Goal: Information Seeking & Learning: Understand process/instructions

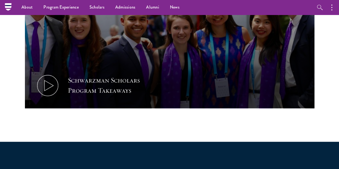
scroll to position [290, 0]
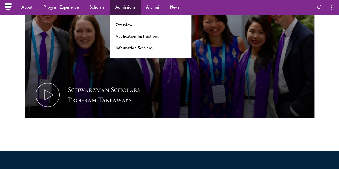
click at [118, 6] on link "Admissions" at bounding box center [125, 7] width 31 height 15
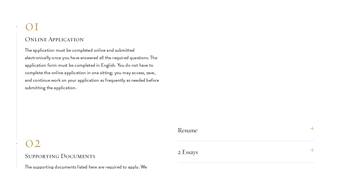
scroll to position [1517, 0]
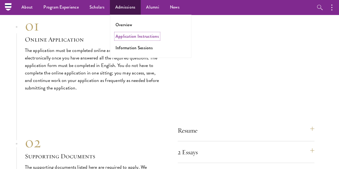
click at [121, 38] on link "Application Instructions" at bounding box center [136, 36] width 43 height 6
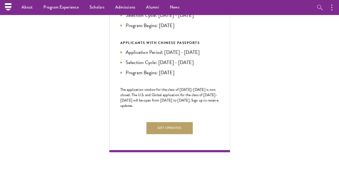
scroll to position [199, 0]
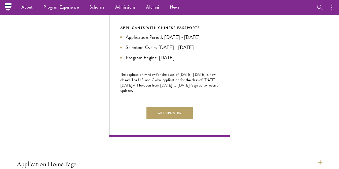
scroll to position [240, 0]
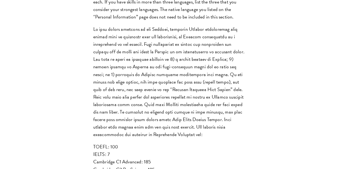
scroll to position [549, 0]
